Goal: Check status: Check status

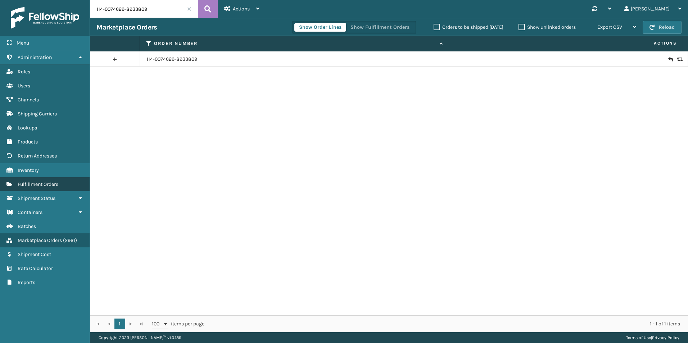
drag, startPoint x: 44, startPoint y: 187, endPoint x: 42, endPoint y: 181, distance: 6.4
click at [44, 187] on link "Fulfillment Orders" at bounding box center [45, 184] width 90 height 14
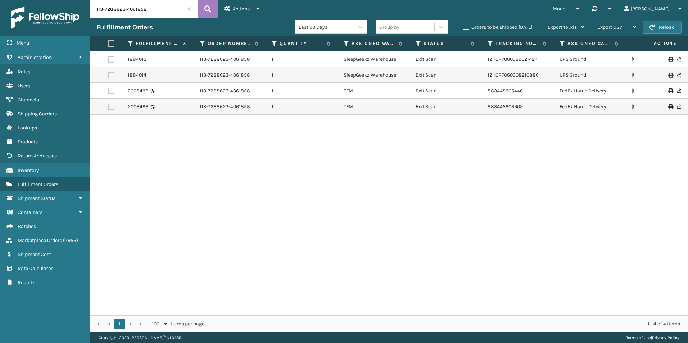
click at [148, 9] on input "113-7288623-4061858" at bounding box center [144, 9] width 108 height 18
click at [147, 9] on input "113-7288623-4061858" at bounding box center [144, 9] width 108 height 18
paste input "29022316171836"
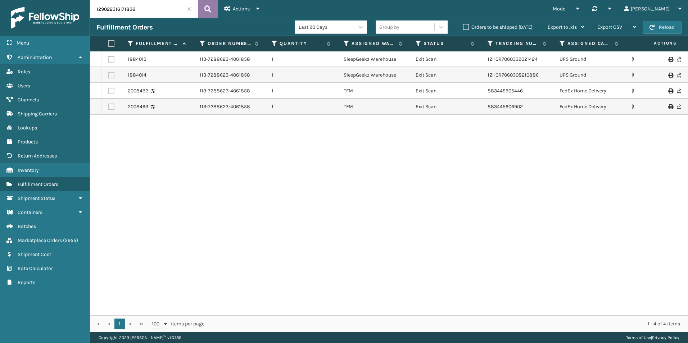
type input "129022316171836"
click at [209, 10] on icon at bounding box center [207, 9] width 7 height 11
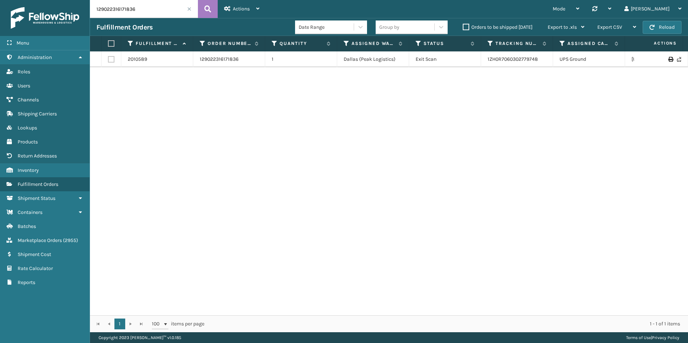
drag, startPoint x: 597, startPoint y: 319, endPoint x: 606, endPoint y: 320, distance: 8.4
click at [597, 319] on div "1 1 100 items per page 1 - 1 of 1 items" at bounding box center [389, 323] width 598 height 17
click at [643, 242] on div "2010589 129022316171836 1 [GEOGRAPHIC_DATA] (Peak Logistics) Exit Scan 1ZH0R706…" at bounding box center [389, 183] width 598 height 264
